Goal: Task Accomplishment & Management: Use online tool/utility

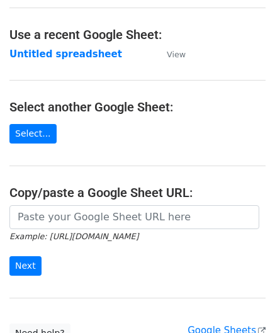
scroll to position [63, 0]
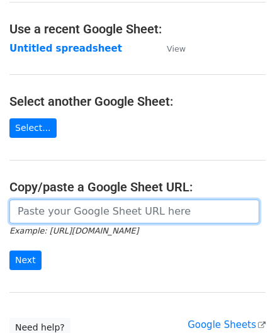
click at [68, 210] on input "url" at bounding box center [134, 211] width 250 height 24
paste input "[URL][DOMAIN_NAME]"
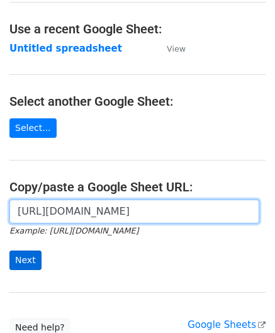
type input "[URL][DOMAIN_NAME]"
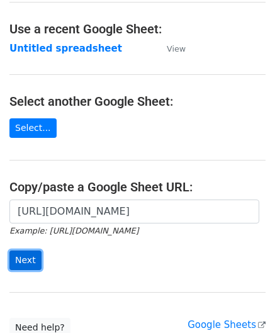
click at [33, 258] on input "Next" at bounding box center [25, 260] width 32 height 20
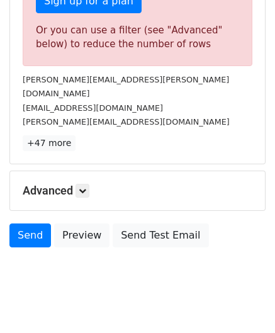
scroll to position [425, 0]
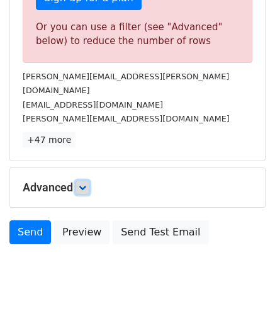
click at [89, 181] on link at bounding box center [83, 188] width 14 height 14
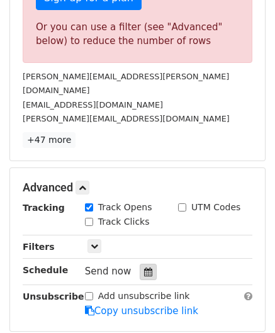
click at [144, 267] on icon at bounding box center [148, 271] width 8 height 9
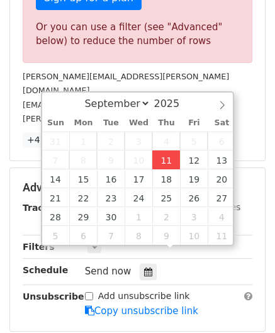
type input "[DATE] 12:00"
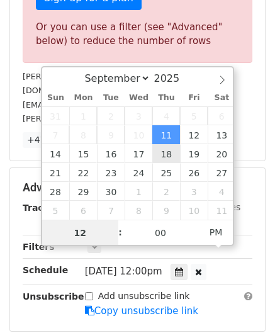
paste input "8"
type input "8"
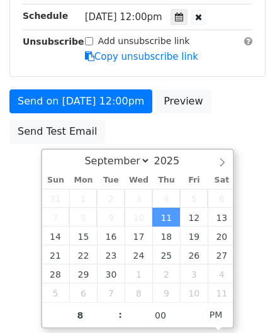
type input "[DATE] 20:00"
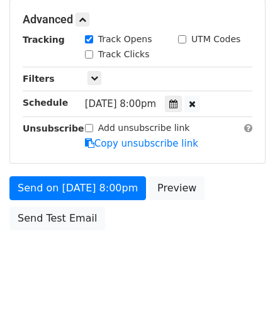
scroll to position [577, 0]
